Goal: Entertainment & Leisure: Consume media (video, audio)

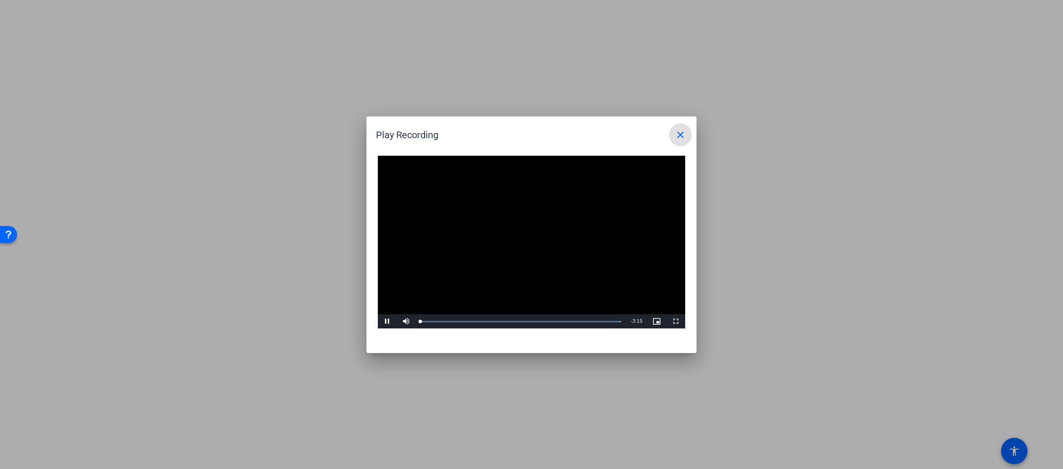
click at [526, 235] on video "Video Player" at bounding box center [531, 242] width 307 height 173
click at [387, 321] on span "Video Player" at bounding box center [387, 321] width 19 height 0
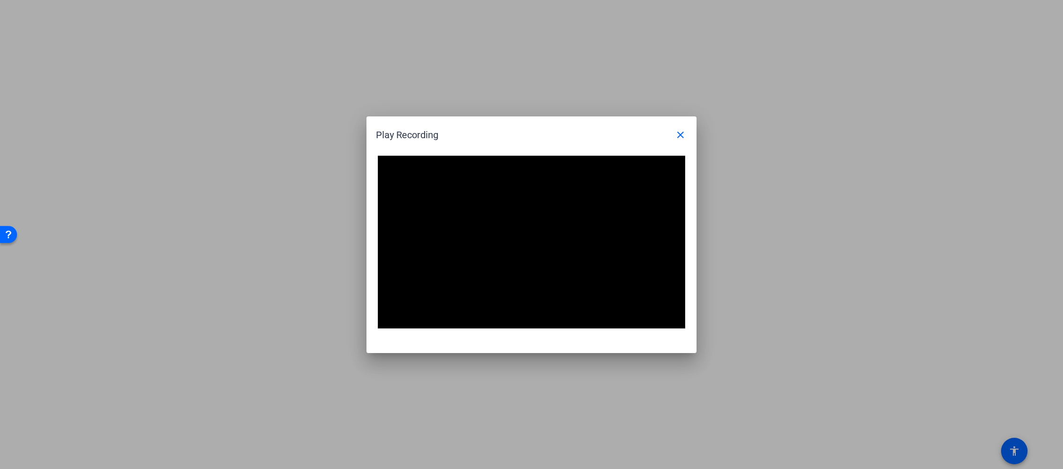
click at [895, 24] on div at bounding box center [531, 234] width 1063 height 469
